Goal: Check status: Check status

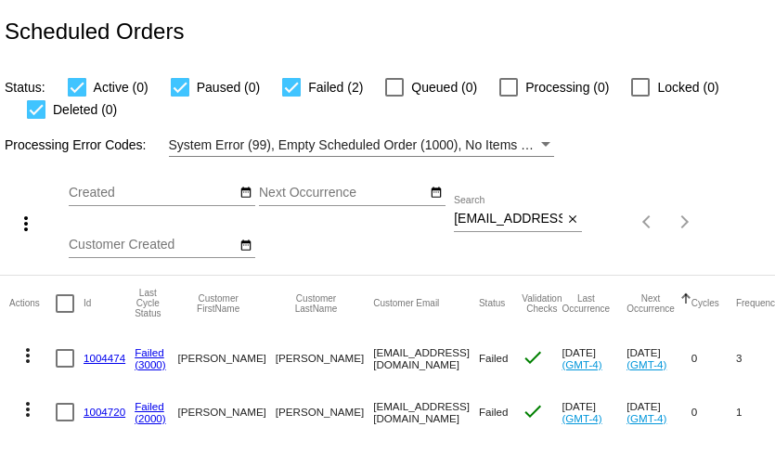
click at [527, 227] on input "lovealiveforlife@gmail.com" at bounding box center [508, 219] width 109 height 15
paste input "Felicia Grant"
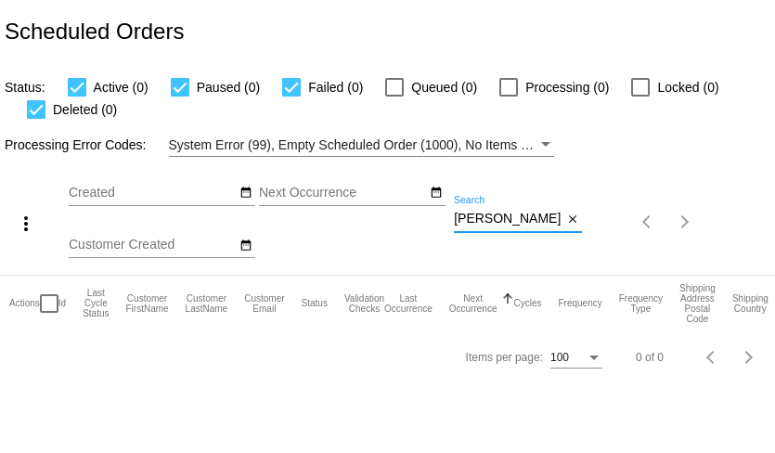
type input "Felicia Grant"
click at [496, 217] on input "Felicia Grant" at bounding box center [508, 219] width 109 height 15
paste input "felicia@feliciagrant.com"
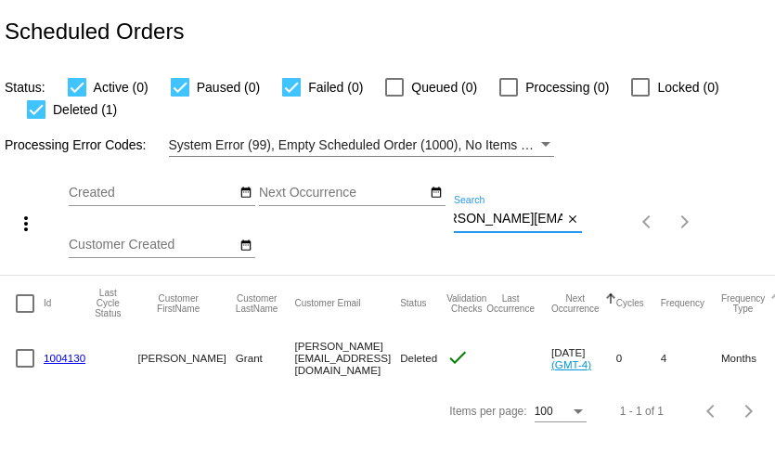
scroll to position [0, 38]
type input "felicia@feliciagrant.com"
